Goal: Find specific page/section: Find specific page/section

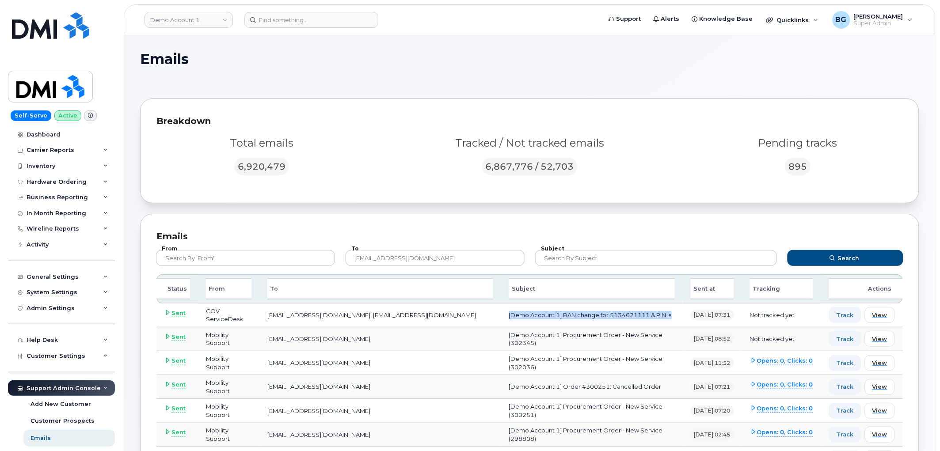
scroll to position [131, 0]
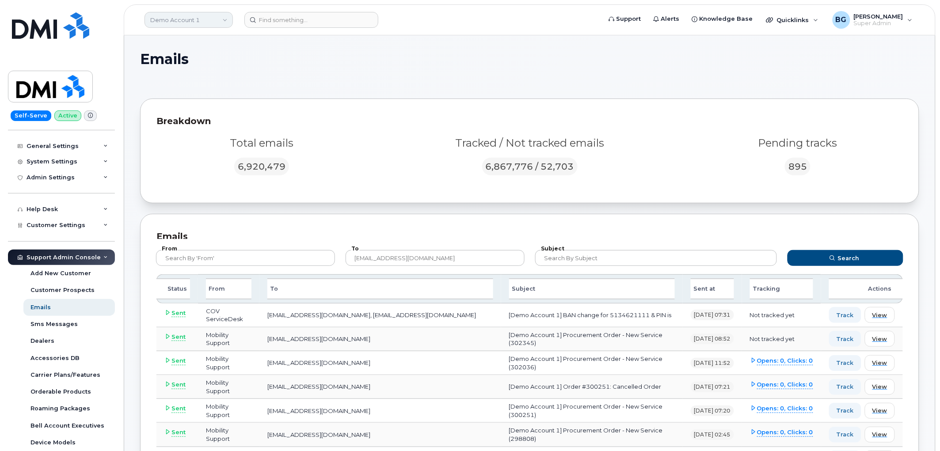
drag, startPoint x: 177, startPoint y: 22, endPoint x: 192, endPoint y: 25, distance: 15.3
click at [177, 22] on link "Demo Account 1" at bounding box center [189, 20] width 88 height 16
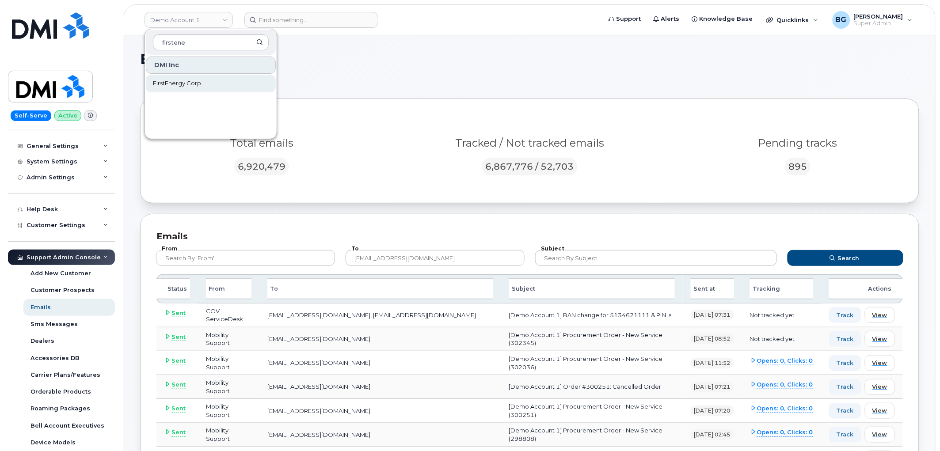
type input "firstene"
click at [178, 87] on span "FirstEnergy Corp" at bounding box center [177, 83] width 48 height 9
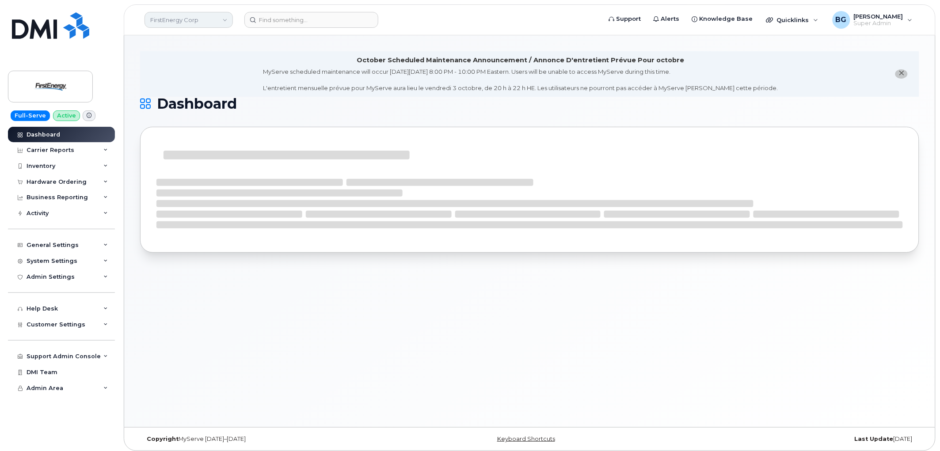
click at [183, 25] on link "FirstEnergy Corp" at bounding box center [189, 20] width 88 height 16
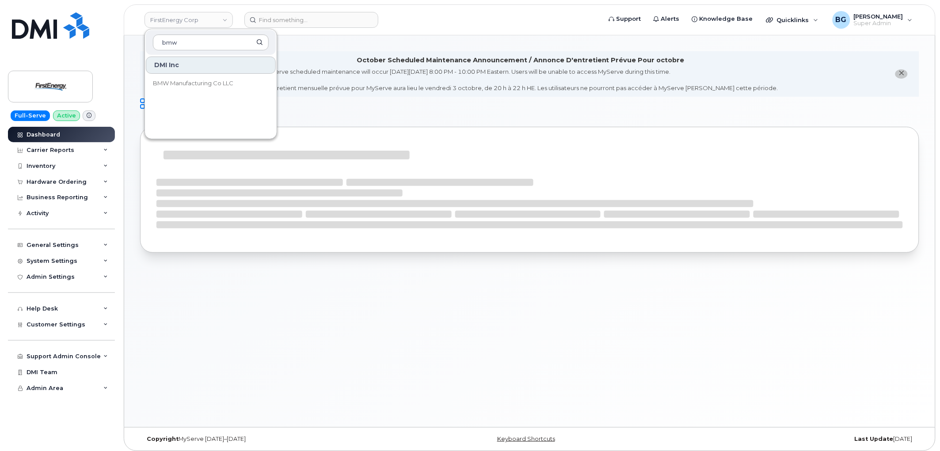
type input "bmw"
click at [175, 81] on span "BMW Manufacturing Co LLC" at bounding box center [193, 83] width 80 height 9
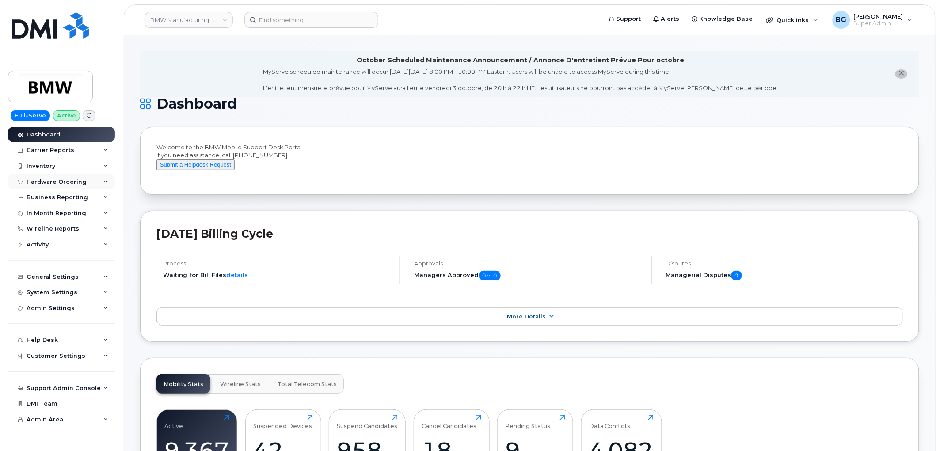
click at [64, 179] on div "Hardware Ordering" at bounding box center [57, 182] width 60 height 7
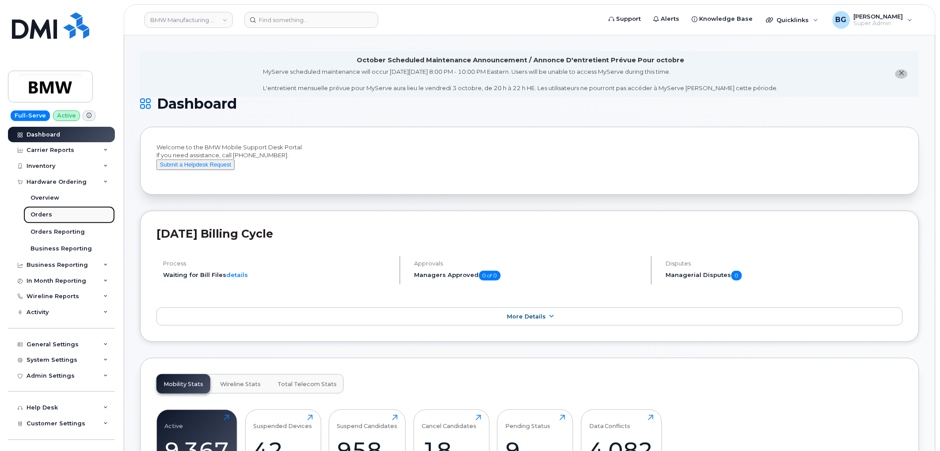
click at [44, 211] on div "Orders" at bounding box center [42, 215] width 22 height 8
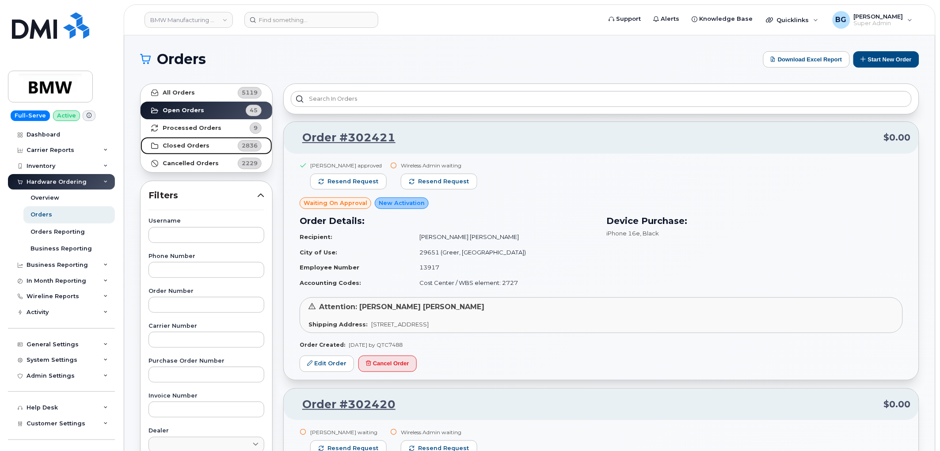
click at [183, 146] on strong "Closed Orders" at bounding box center [186, 145] width 47 height 7
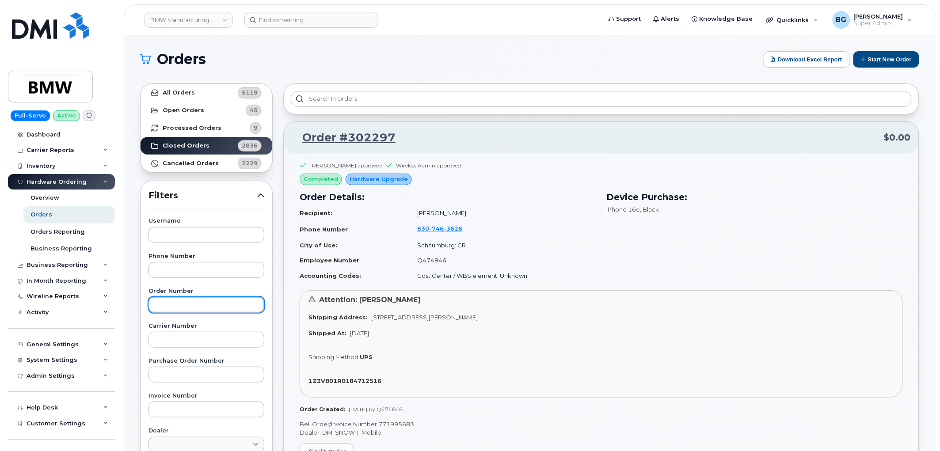
click at [199, 305] on input "text" at bounding box center [207, 305] width 116 height 16
paste input "302128"
type input "302128"
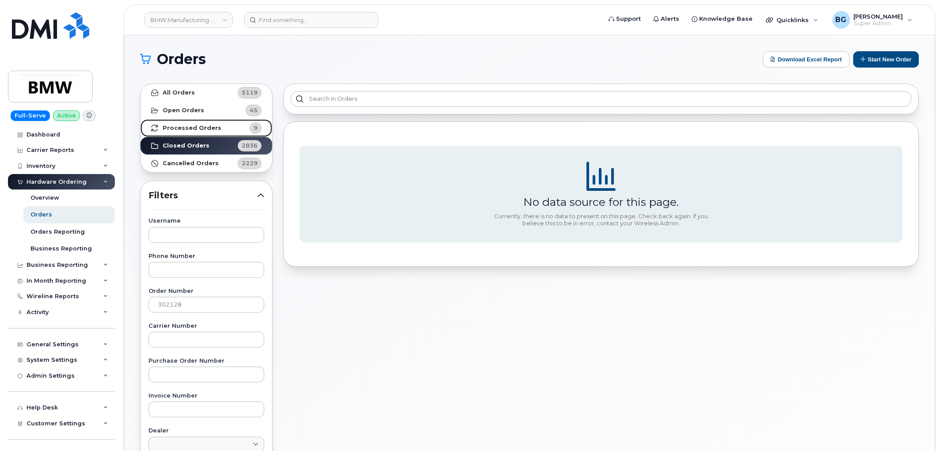
click at [181, 129] on strong "Processed Orders" at bounding box center [192, 128] width 59 height 7
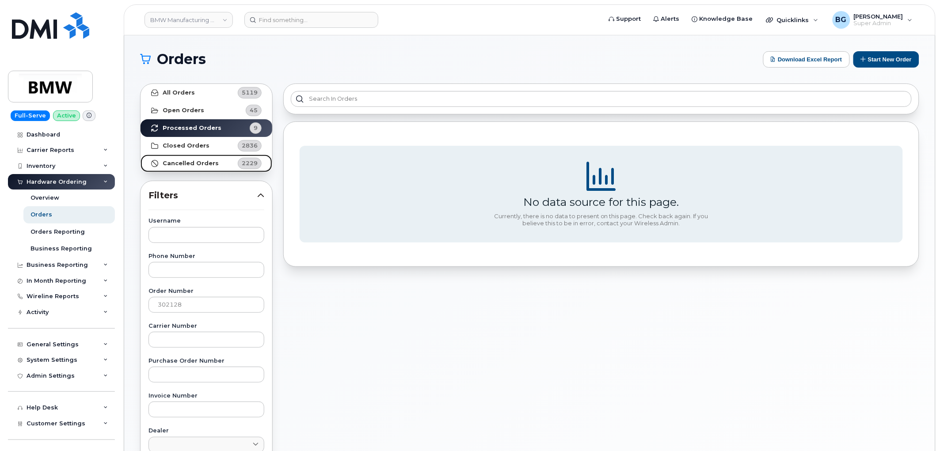
click at [187, 163] on strong "Cancelled Orders" at bounding box center [191, 163] width 56 height 7
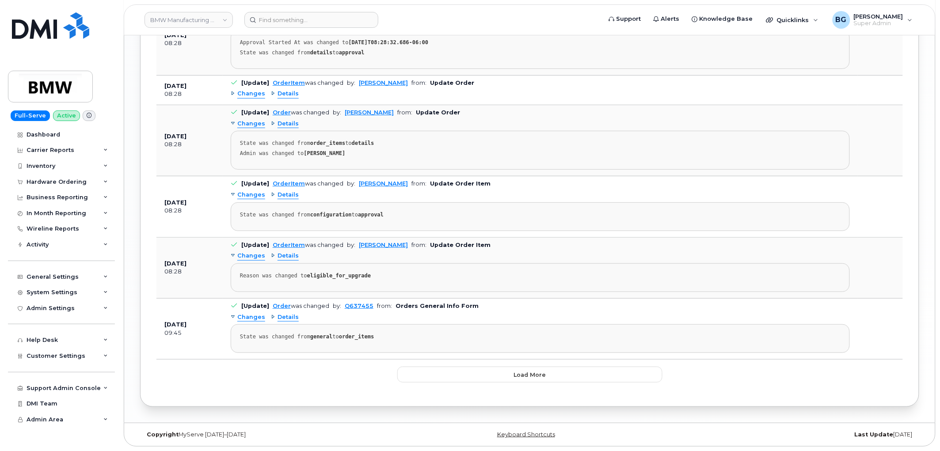
scroll to position [1214, 0]
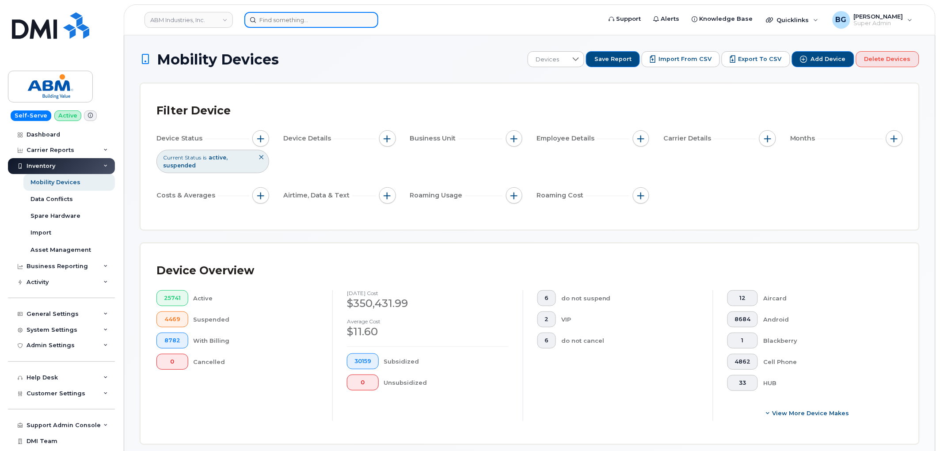
click at [290, 24] on input at bounding box center [311, 20] width 134 height 16
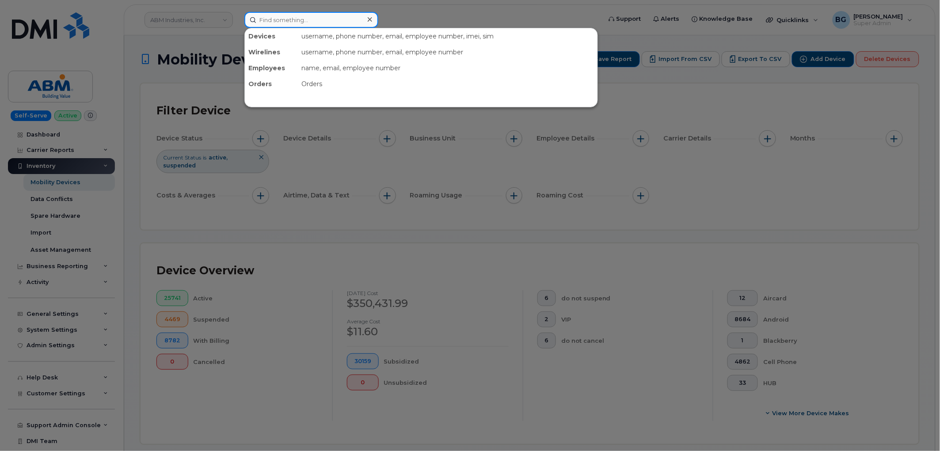
type input "k"
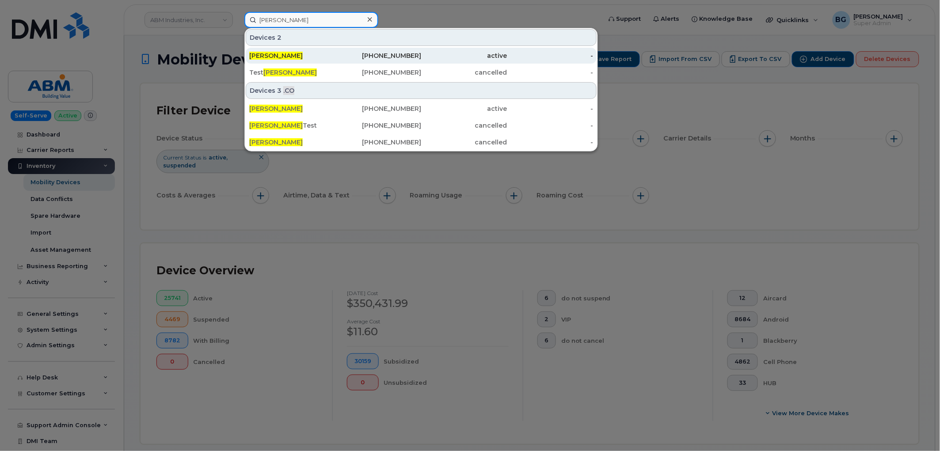
type input "joel lessard"
click at [279, 53] on span "Joel Lessard" at bounding box center [275, 56] width 53 height 8
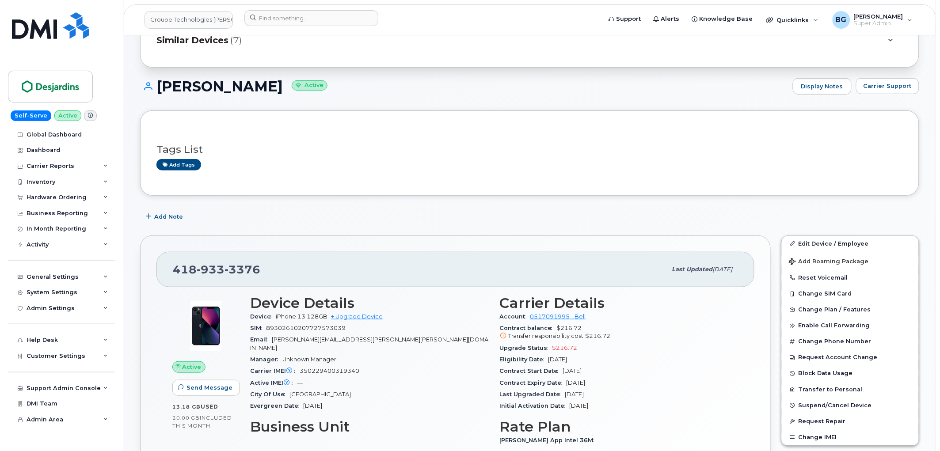
scroll to position [98, 0]
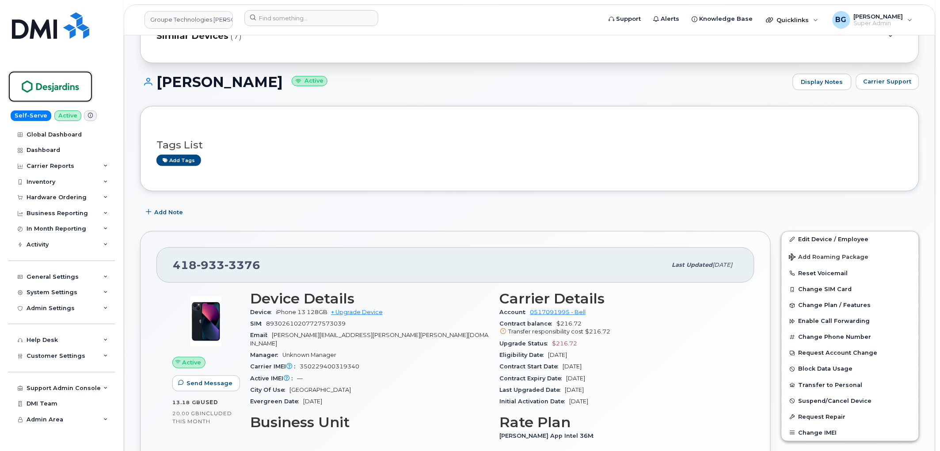
drag, startPoint x: 56, startPoint y: 88, endPoint x: 258, endPoint y: 133, distance: 207.0
click at [57, 88] on img at bounding box center [50, 87] width 68 height 26
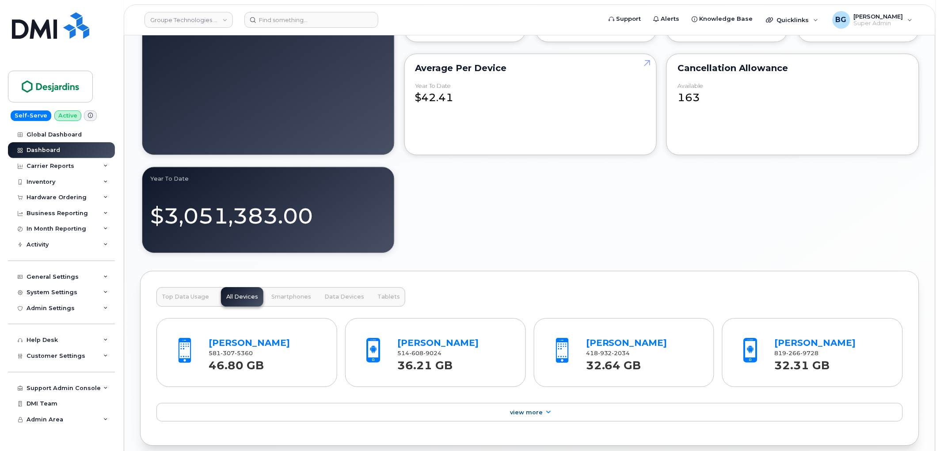
scroll to position [841, 0]
